Goal: Task Accomplishment & Management: Complete application form

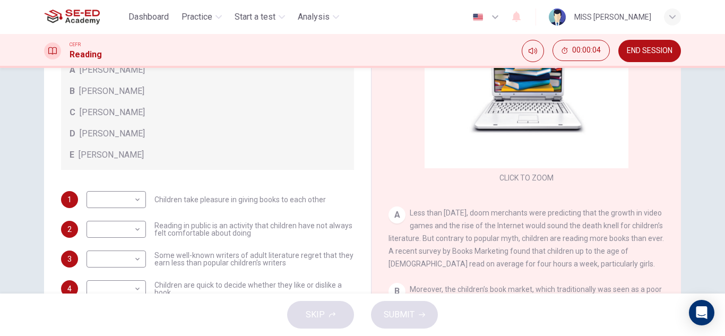
scroll to position [159, 0]
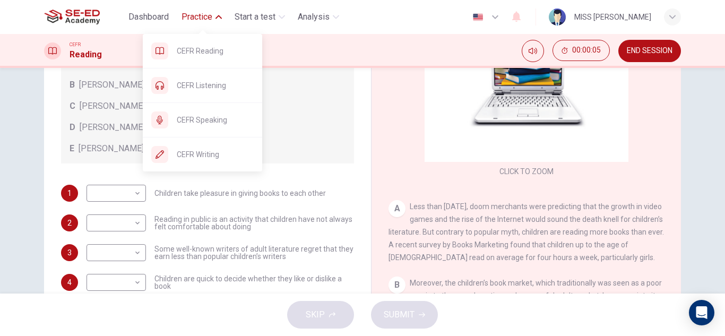
click at [202, 19] on span "Practice" at bounding box center [196, 17] width 31 height 13
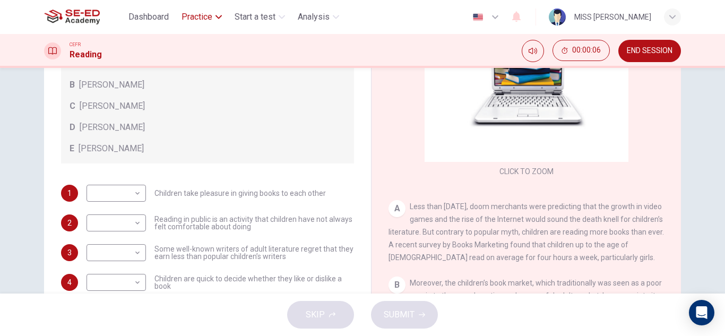
click at [202, 19] on span "Practice" at bounding box center [196, 17] width 31 height 13
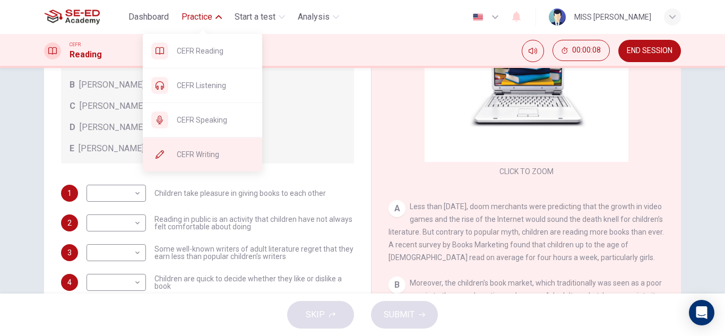
click at [209, 151] on span "CEFR Writing" at bounding box center [215, 154] width 77 height 13
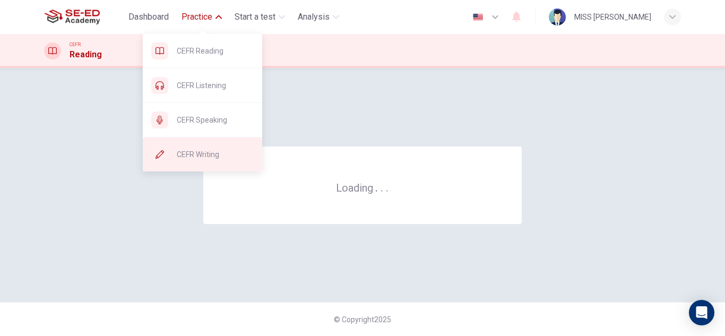
scroll to position [0, 0]
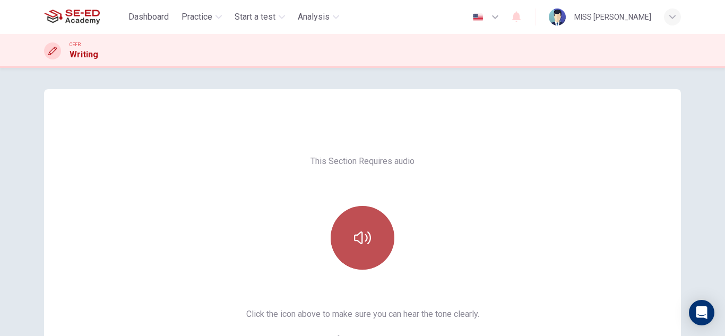
click at [374, 237] on button "button" at bounding box center [363, 238] width 64 height 64
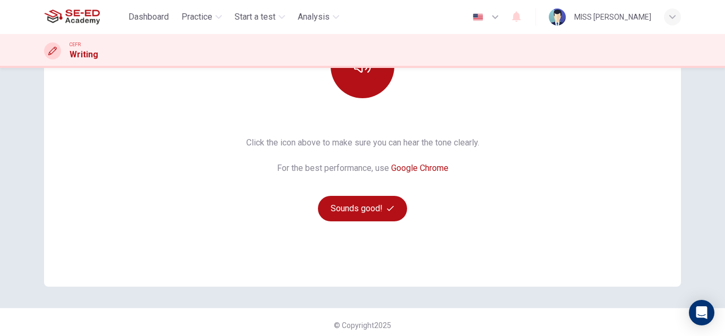
scroll to position [177, 0]
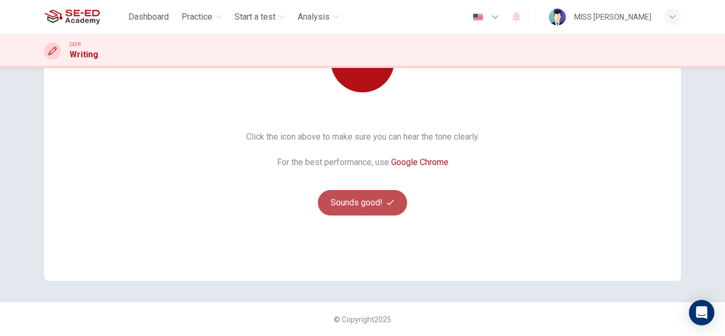
click at [368, 205] on button "Sounds good!" at bounding box center [362, 202] width 89 height 25
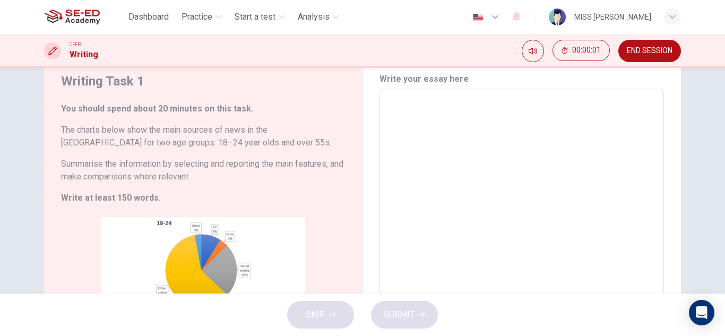
scroll to position [0, 0]
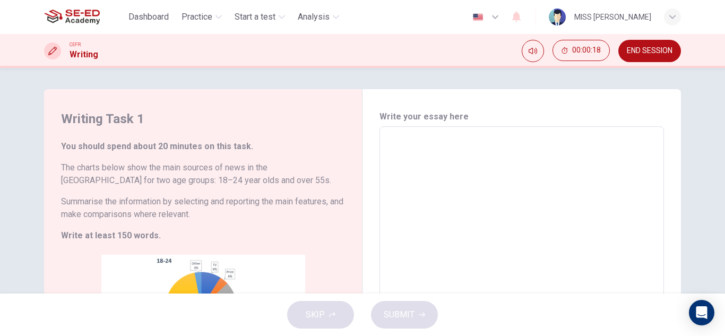
click at [427, 139] on textarea at bounding box center [522, 283] width 270 height 296
click at [424, 145] on textarea at bounding box center [522, 283] width 270 height 296
type textarea "b"
type textarea "x"
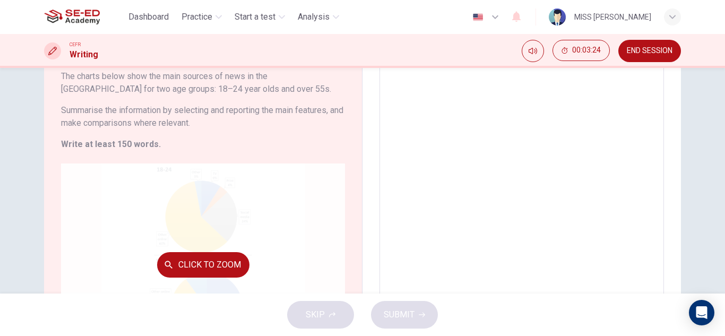
scroll to position [106, 0]
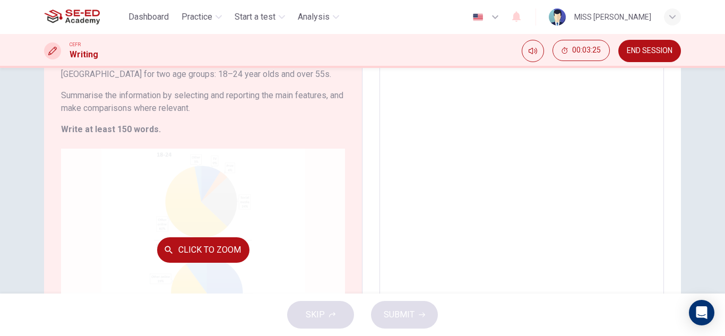
click at [225, 261] on button "Click to Zoom" at bounding box center [203, 249] width 92 height 25
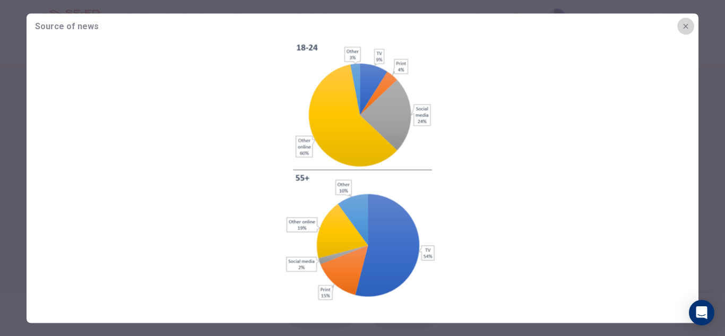
click at [679, 22] on button "button" at bounding box center [685, 26] width 17 height 17
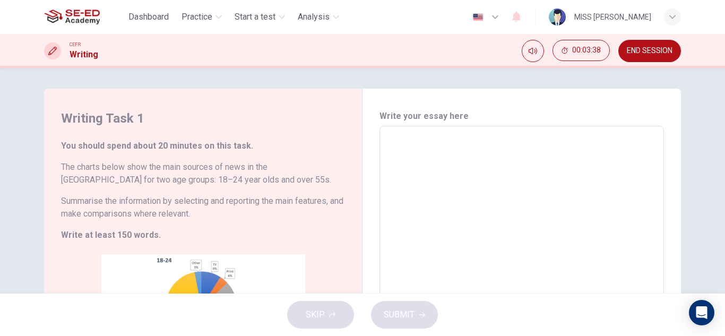
scroll to position [0, 0]
drag, startPoint x: 423, startPoint y: 133, endPoint x: 425, endPoint y: 141, distance: 8.2
click at [425, 140] on div "x ​" at bounding box center [521, 283] width 284 height 314
type textarea "T"
type textarea "x"
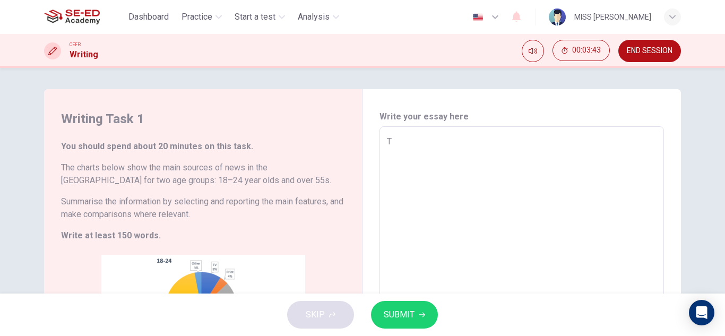
type textarea "Te"
type textarea "x"
type textarea "Tee"
type textarea "x"
type textarea "Teen"
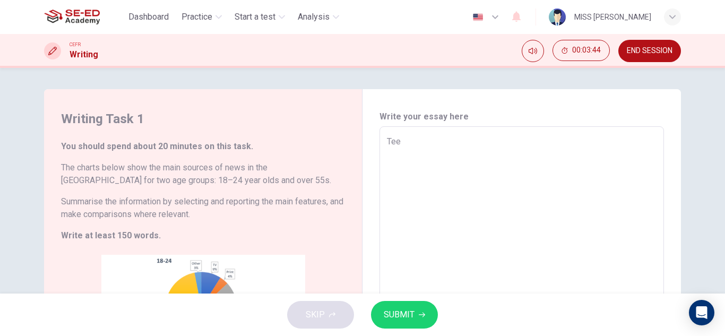
type textarea "x"
type textarea "Teen"
type textarea "x"
type textarea "Teen m"
type textarea "x"
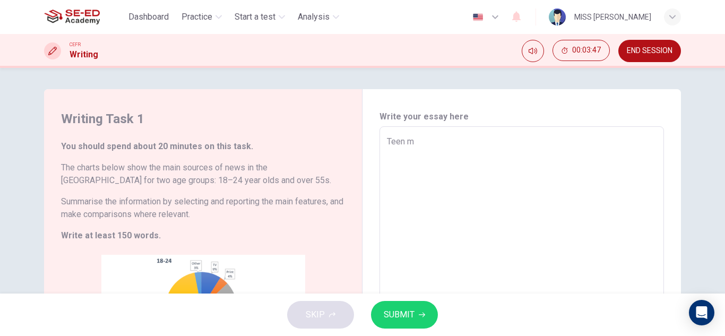
type textarea "Teen mo"
type textarea "x"
type textarea "Teen mos"
type textarea "x"
type textarea "Teen most"
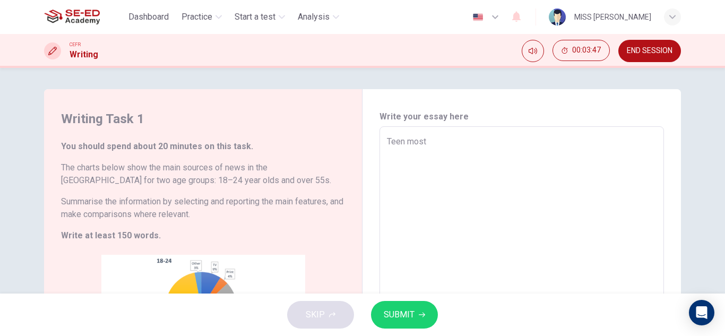
type textarea "x"
type textarea "Teen mostl"
type textarea "x"
type textarea "Teen mostly"
type textarea "x"
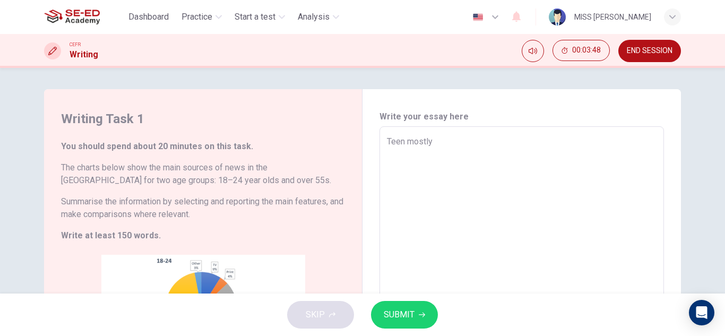
type textarea "Teen mostly"
type textarea "x"
type textarea "Teen mostly w"
type textarea "x"
type textarea "Teen mostly wa"
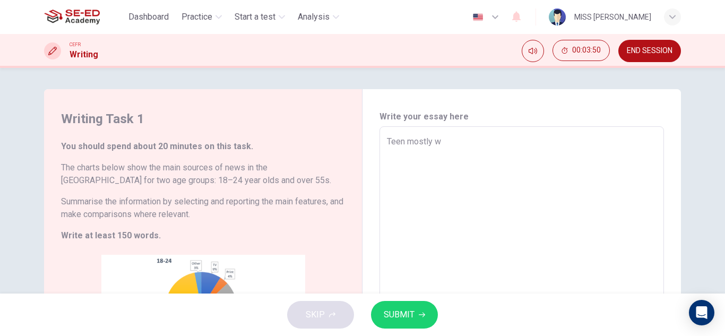
type textarea "x"
type textarea "Teen mostly wat"
type textarea "x"
type textarea "Teen mostly watc"
type textarea "x"
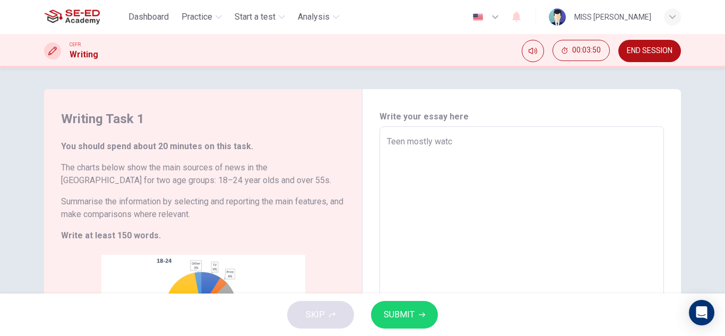
type textarea "Teen mostly watch"
type textarea "x"
type textarea "Teen mostly watche"
type textarea "x"
type textarea "Teen mostly watches"
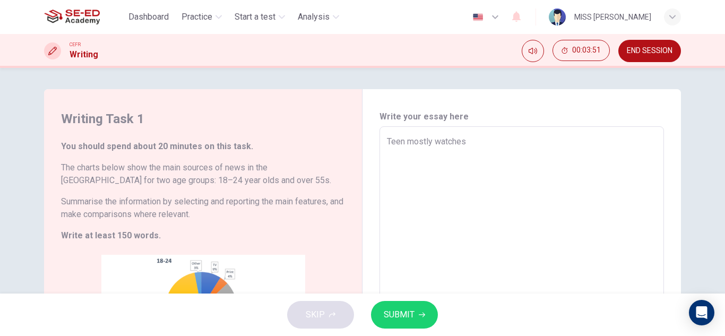
type textarea "x"
type textarea "Teen mostly watches"
type textarea "x"
type textarea "Teen mostly watches o"
type textarea "x"
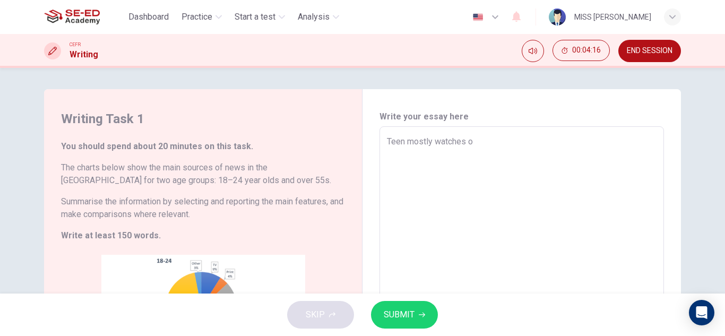
type textarea "Teen mostly watches on"
type textarea "x"
type textarea "Teen mostly watches onl"
type textarea "x"
type textarea "Teen mostly watches onli"
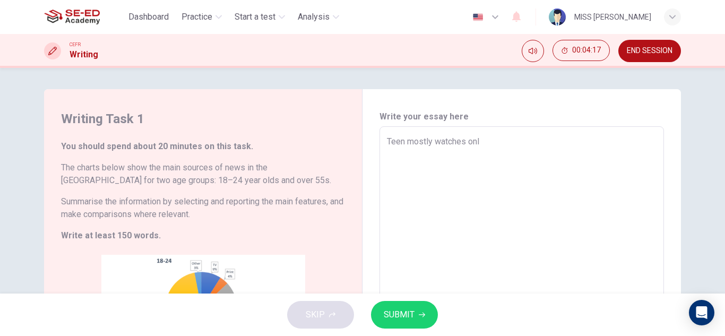
type textarea "x"
type textarea "Teen mostly watches onlin"
type textarea "x"
type textarea "Teen mostly watches online"
type textarea "x"
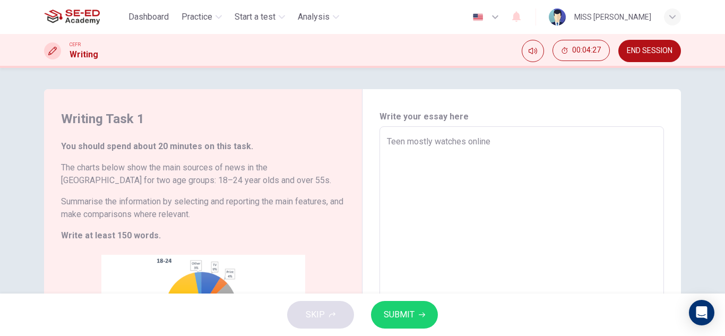
type textarea "Teen mostly watches online"
type textarea "x"
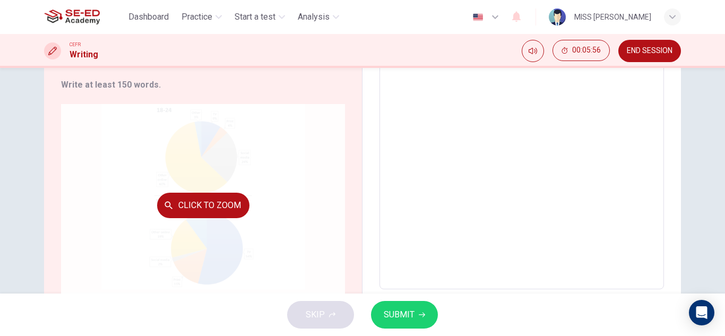
scroll to position [100, 0]
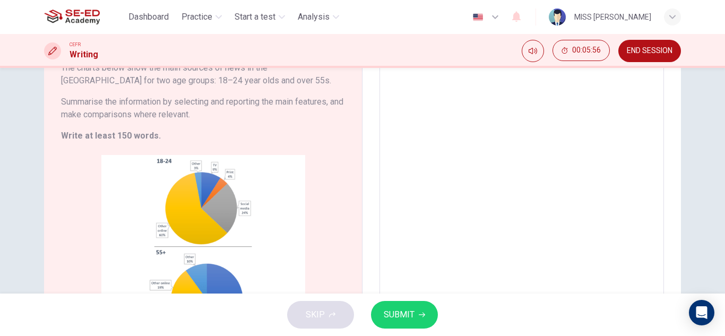
type textarea "Teen mostly watches online"
click at [206, 301] on div "SKIP SUBMIT" at bounding box center [362, 314] width 725 height 42
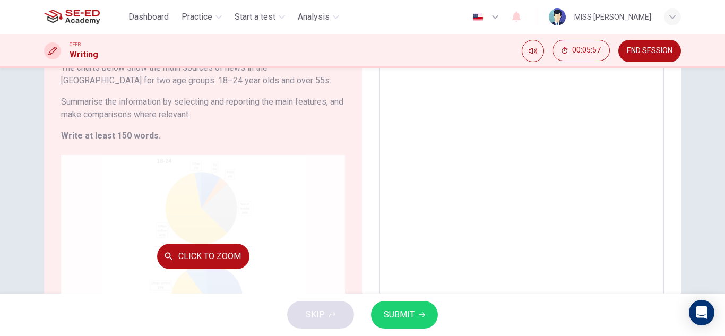
click at [208, 272] on div "Click to Zoom" at bounding box center [203, 256] width 284 height 202
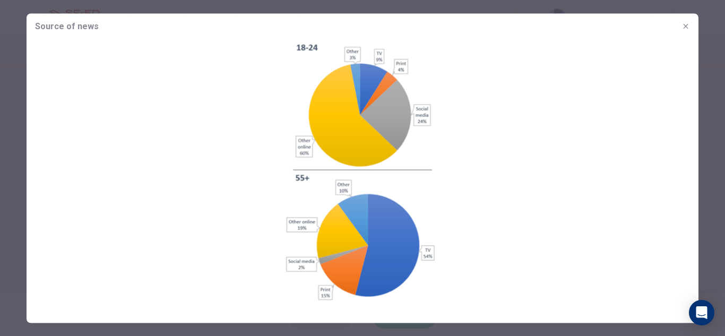
click at [688, 24] on icon "button" at bounding box center [685, 26] width 8 height 8
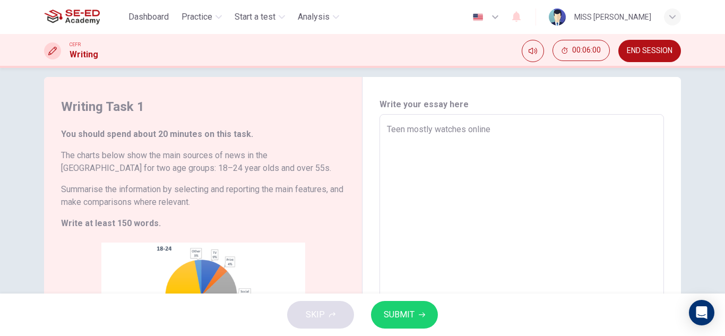
scroll to position [0, 0]
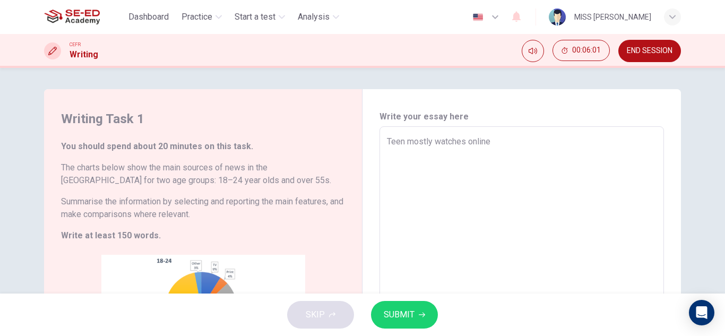
click at [512, 134] on div "Teen mostly watches online x ​" at bounding box center [521, 283] width 284 height 314
type textarea "x"
type textarea "Teen mostly watches online a"
type textarea "x"
type textarea "Teen mostly watches online an"
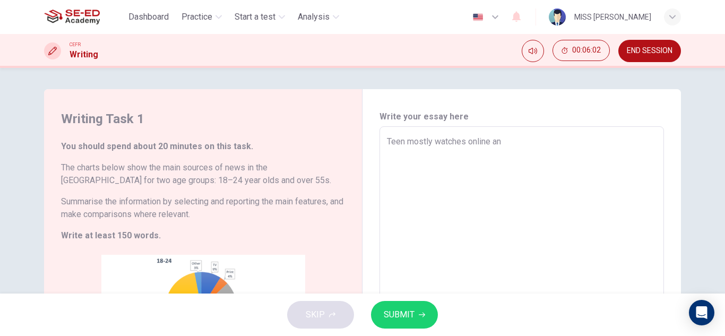
type textarea "x"
type textarea "Teen mostly watches online and"
type textarea "x"
type textarea "Teen mostly watches online and"
type textarea "x"
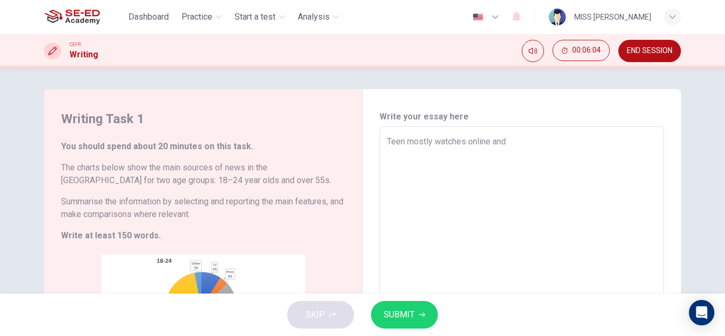
type textarea "Teen mostly watches online and s"
type textarea "x"
type textarea "Teen mostly watches online and so"
type textarea "x"
type textarea "Teen mostly watches online and soc"
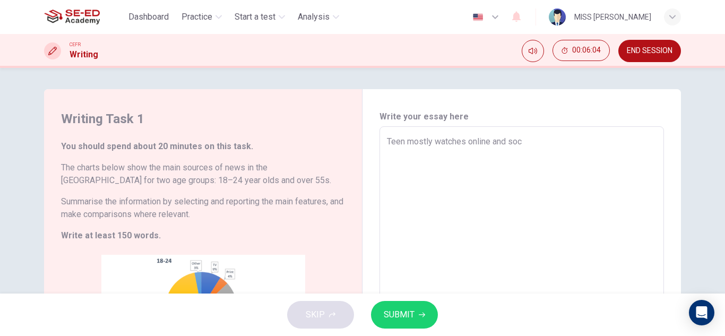
type textarea "x"
type textarea "Teen mostly watches online and soca"
type textarea "x"
type textarea "Teen mostly watches online and socai"
type textarea "x"
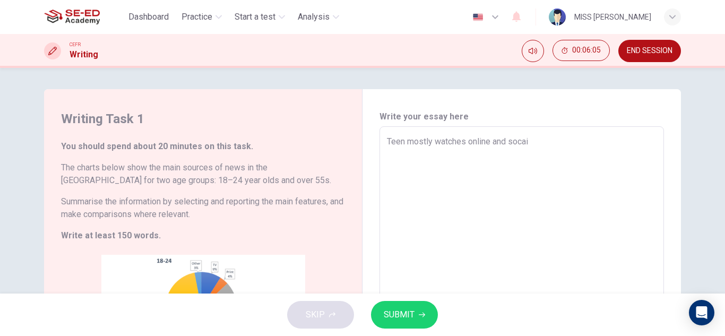
type textarea "Teen mostly watches online and socail"
type textarea "x"
type textarea "Teen mostly watches online and socai"
type textarea "x"
type textarea "Teen mostly watches online and soca"
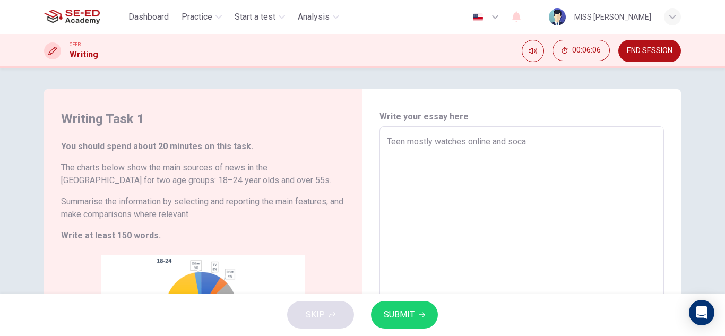
type textarea "x"
type textarea "Teen mostly watches online and soc"
type textarea "x"
type textarea "Teen mostly watches online and so"
type textarea "x"
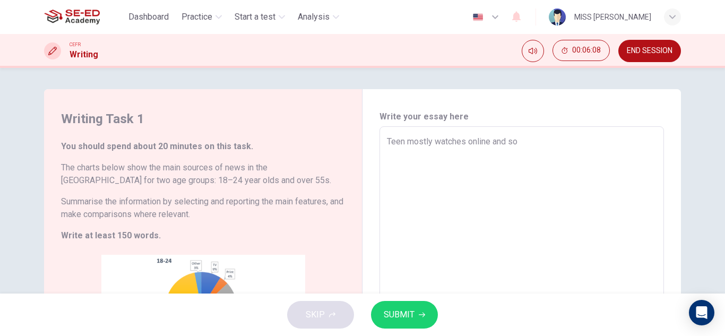
type textarea "Teen mostly watches online and soc"
type textarea "x"
type textarea "Teen mostly watches online and soci"
type textarea "x"
type textarea "Teen mostly watches online and socia"
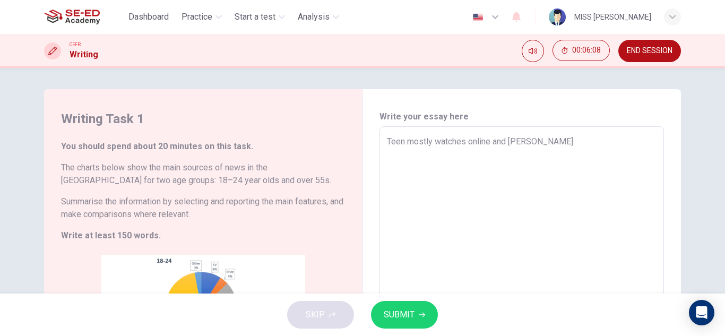
type textarea "x"
type textarea "Teen mostly watches online and social"
type textarea "x"
type textarea "Teen mostly watches online and social"
type textarea "x"
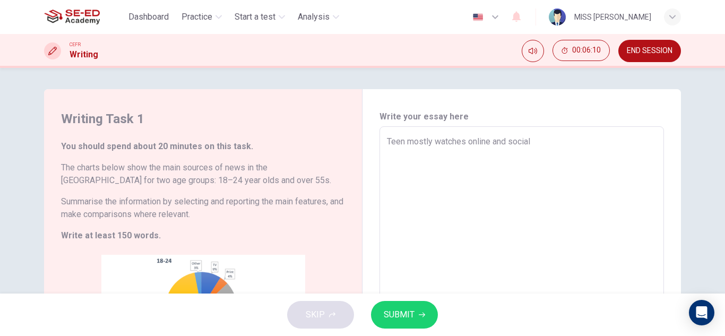
type textarea "Teen mostly watches online and social m"
type textarea "x"
type textarea "Teen mostly watches online and social me"
type textarea "x"
type textarea "Teen mostly watches online and social med"
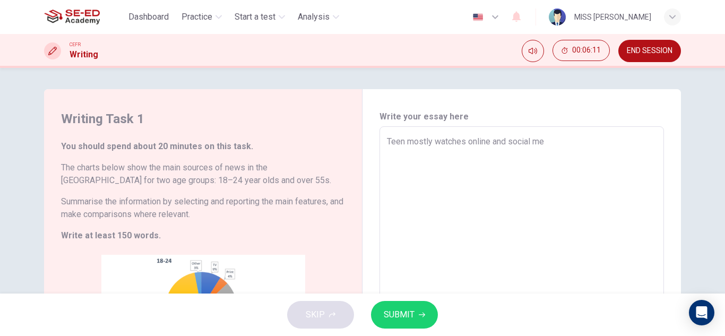
type textarea "x"
type textarea "Teen mostly watches online and social medi"
type textarea "x"
type textarea "Teen mostly watches online and social media"
type textarea "x"
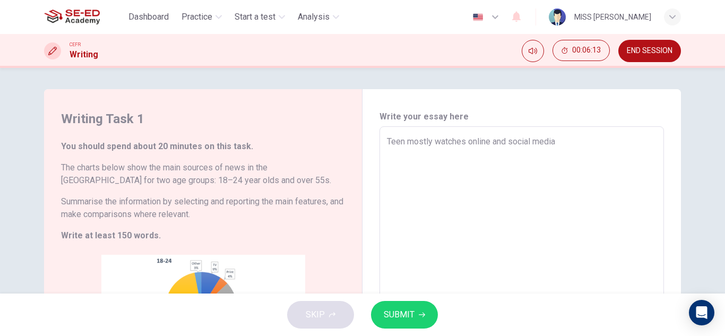
type textarea "Teen mostly watches online and social media"
type textarea "x"
type textarea "Teen mostly watches online and social media a"
type textarea "x"
type textarea "Teen mostly watches online and social media an"
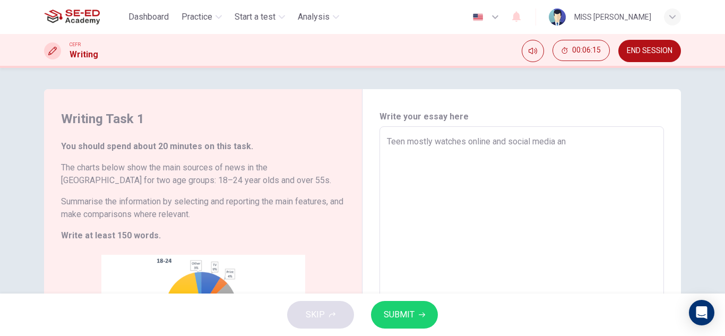
type textarea "x"
type textarea "Teen mostly watches online and social media and"
type textarea "x"
type textarea "Teen mostly watches online and social media and"
type textarea "x"
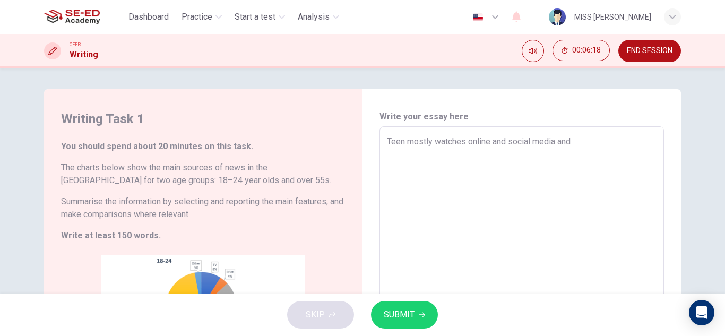
type textarea "Teen mostly watches online and social media and a"
type textarea "x"
type textarea "Teen mostly watches online and social media and ad"
type textarea "x"
type textarea "Teen mostly watches online and social media and adu"
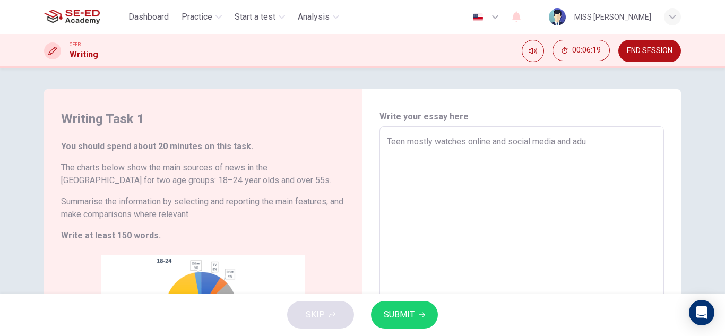
type textarea "x"
type textarea "Teen mostly watches online and social media and adul"
type textarea "x"
type textarea "Teen mostly watches online and social media and adult"
type textarea "x"
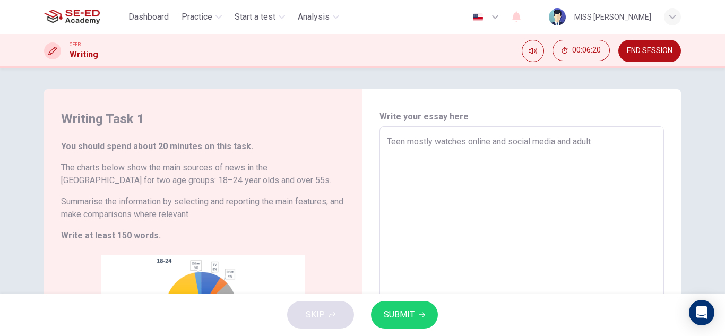
type textarea "Teen mostly watches online and social media and adult"
type textarea "x"
type textarea "Teen mostly watches online and social media and adult t"
type textarea "x"
type textarea "Teen mostly watches online and social media and adult th"
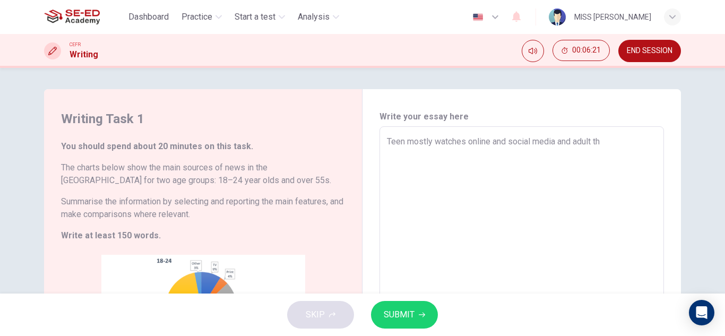
type textarea "x"
type textarea "Teen mostly watches online and social media and adult the"
type textarea "x"
type textarea "Teen mostly watches online and social media and adult ther"
type textarea "x"
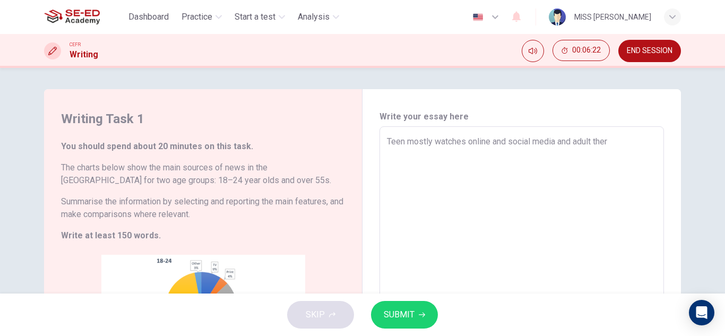
type textarea "Teen mostly watches online and social media and adult the"
type textarea "x"
type textarea "Teen mostly watches online and social media and adult they"
type textarea "x"
type textarea "Teen mostly watches online and social media and adult they"
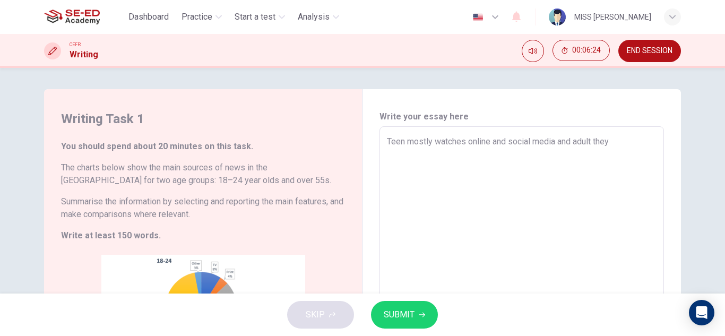
type textarea "x"
type textarea "Teen mostly watches online and social media and adult they w"
type textarea "x"
type textarea "Teen mostly watches online and social media and adult they wa"
type textarea "x"
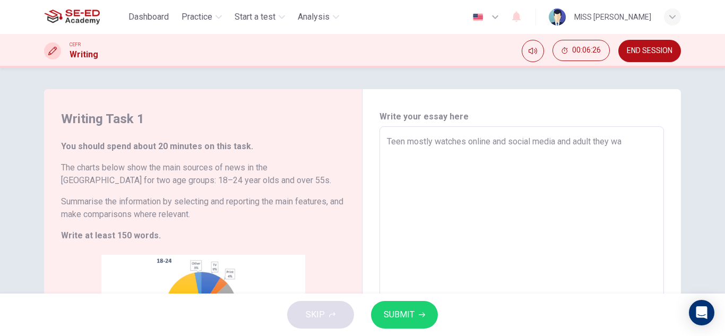
type textarea "Teen mostly watches online and social media and adult they wat"
type textarea "x"
type textarea "Teen mostly watches online and social media and adult they watc"
type textarea "x"
type textarea "Teen mostly watches online and social media and adult they watch"
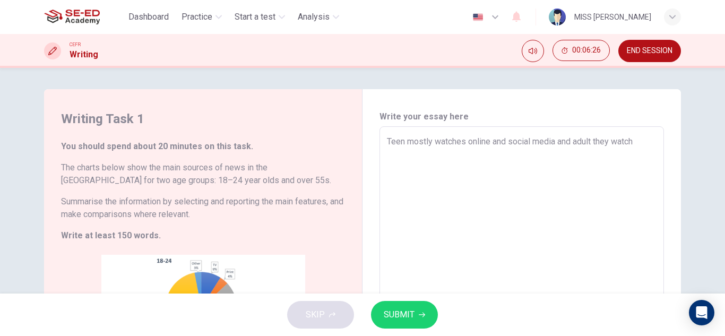
type textarea "x"
type textarea "Teen mostly watches online and social media and adult they watche"
type textarea "x"
type textarea "Teen mostly watches online and social media and adult they watches"
type textarea "x"
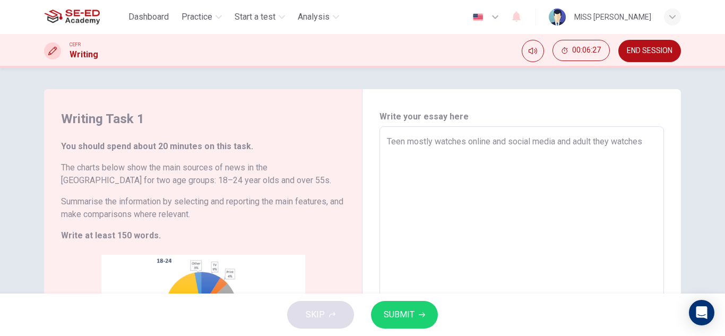
type textarea "Teen mostly watches online and social media and adult they watches"
type textarea "x"
type textarea "Teen mostly watches online and social media and adult they watches k"
type textarea "x"
type textarea "Teen mostly watches online and social media and adult they watches"
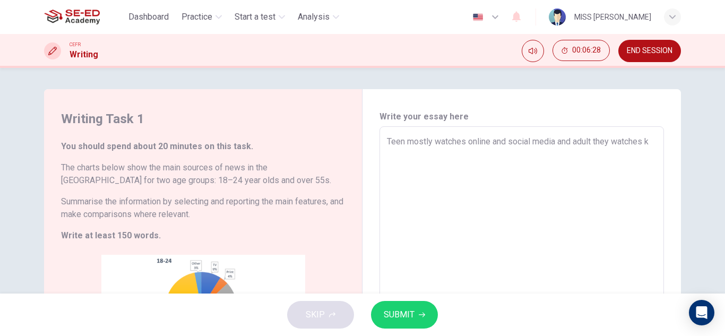
type textarea "x"
type textarea "Teen mostly watches online and social media and adult they watches l"
type textarea "x"
type textarea "Teen mostly watches online and social media and adult they watches le"
type textarea "x"
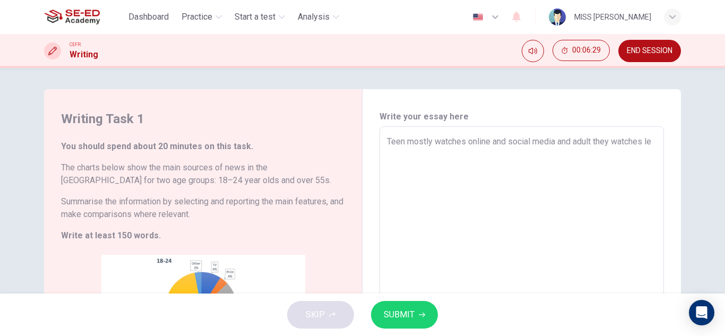
type textarea "Teen mostly watches online and social media and adult they watches les"
type textarea "x"
type textarea "Teen mostly watches online and social media and adult they watches less"
type textarea "x"
type textarea "Teen mostly watches online and social media and adult they watches less"
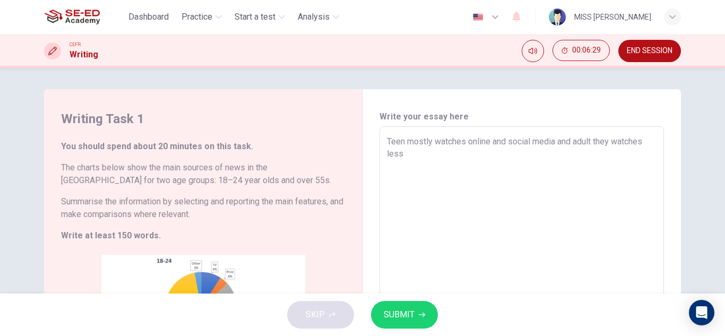
type textarea "x"
type textarea "Teen mostly watches online and social media and adult they watches less t"
type textarea "x"
type textarea "Teen mostly watches online and social media and adult they watches less th"
type textarea "x"
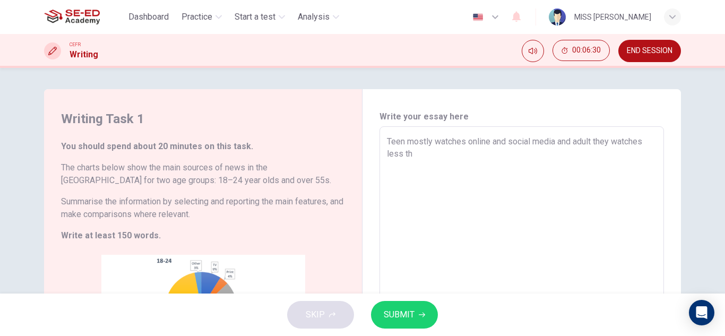
type textarea "Teen mostly watches online and social media and adult they watches less the"
type textarea "x"
type textarea "Teen mostly watches online and social media and adult they watches less then"
type textarea "x"
type textarea "Teen mostly watches online and social media and adult they watches less then"
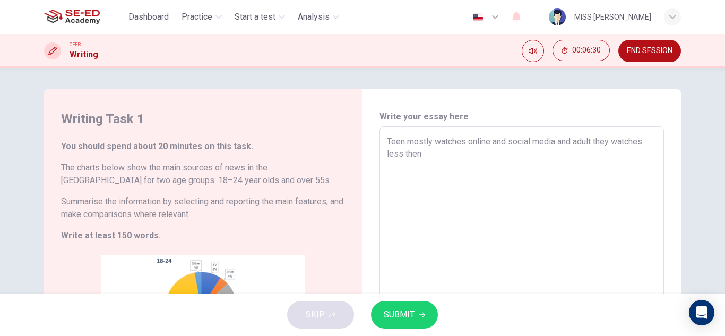
type textarea "x"
type textarea "Teen mostly watches online and social media and adult they watches less then t"
type textarea "x"
type textarea "Teen mostly watches online and social media and adult they watches less then th"
type textarea "x"
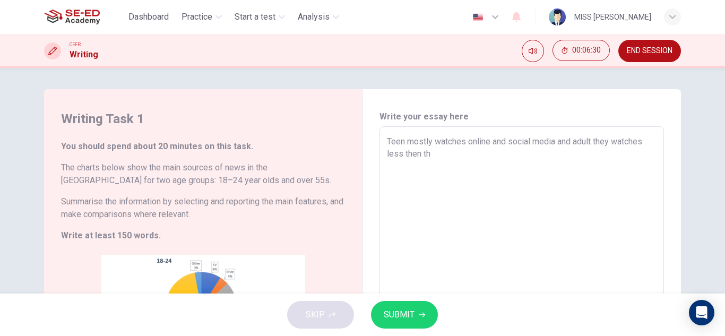
type textarea "Teen mostly watches online and social media and adult they watches less then the"
type textarea "x"
type textarea "Teen mostly watches online and social media and adult they watches less then the"
type textarea "x"
type textarea "Teen mostly watches online and social media and adult they watches less then th…"
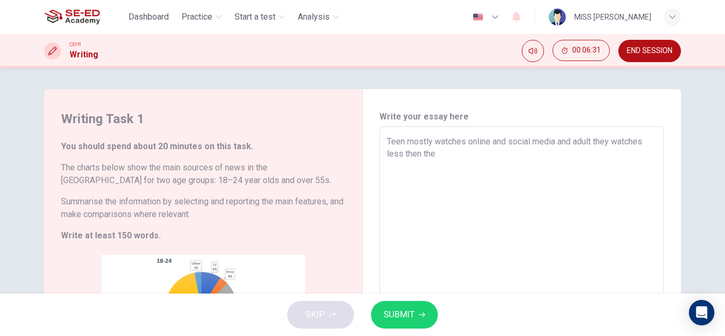
type textarea "x"
type textarea "Teen mostly watches online and social media and adult they watches less then th…"
type textarea "x"
type textarea "Teen mostly watches online and social media and adult they watches less then th…"
type textarea "x"
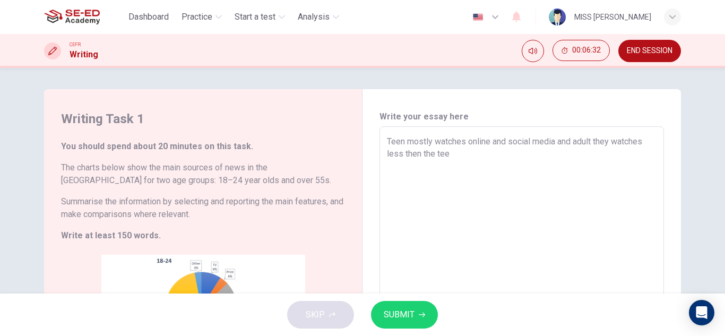
type textarea "Teen mostly watches online and social media and adult they watches less then th…"
type textarea "x"
type textarea "Teen mostly watches online and social media and adult they watches less then th…"
type textarea "x"
click at [614, 154] on textarea "Teen mostly watches online and social media and adult they watches less then th…" at bounding box center [522, 283] width 270 height 296
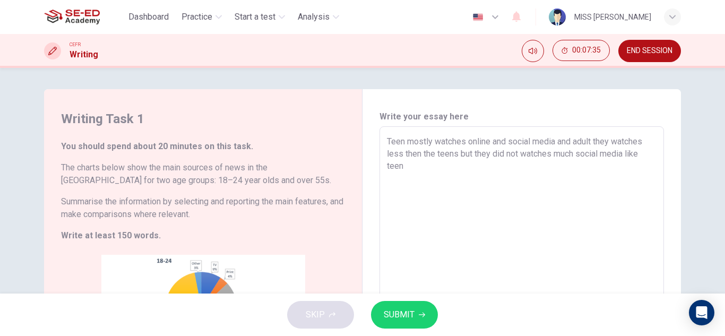
click at [405, 315] on span "SUBMIT" at bounding box center [399, 314] width 31 height 15
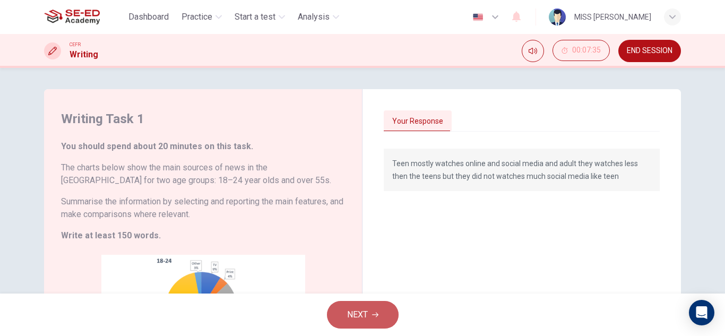
click at [375, 317] on icon "button" at bounding box center [375, 314] width 6 height 6
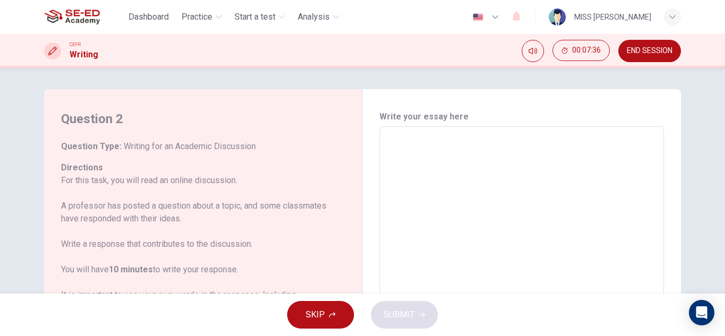
click at [657, 49] on span "END SESSION" at bounding box center [650, 51] width 46 height 8
